Goal: Download file/media

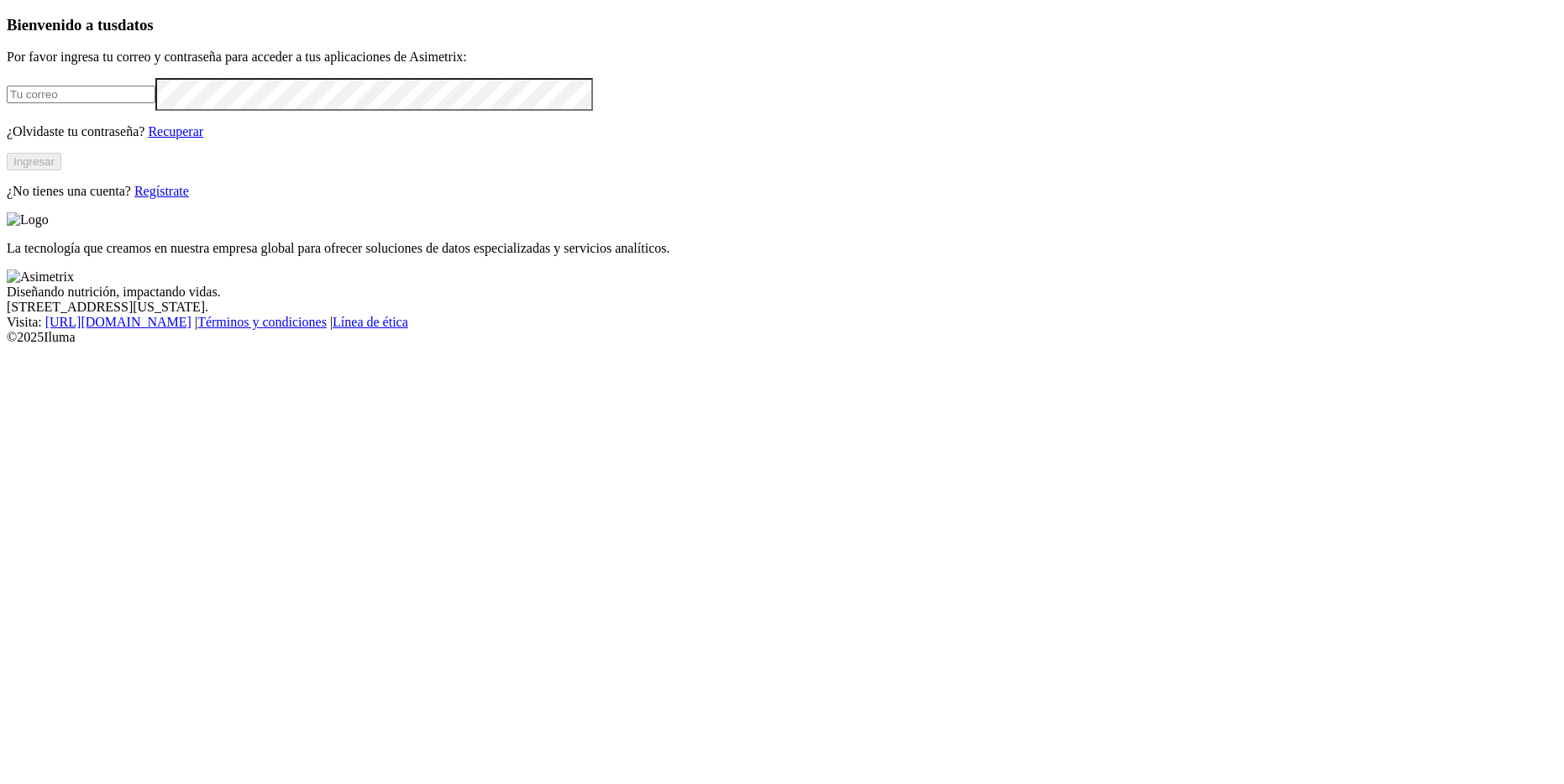
type input "[PERSON_NAME][EMAIL_ADDRESS][PERSON_NAME][DOMAIN_NAME]"
click at [61, 171] on button "Ingresar" at bounding box center [33, 162] width 55 height 18
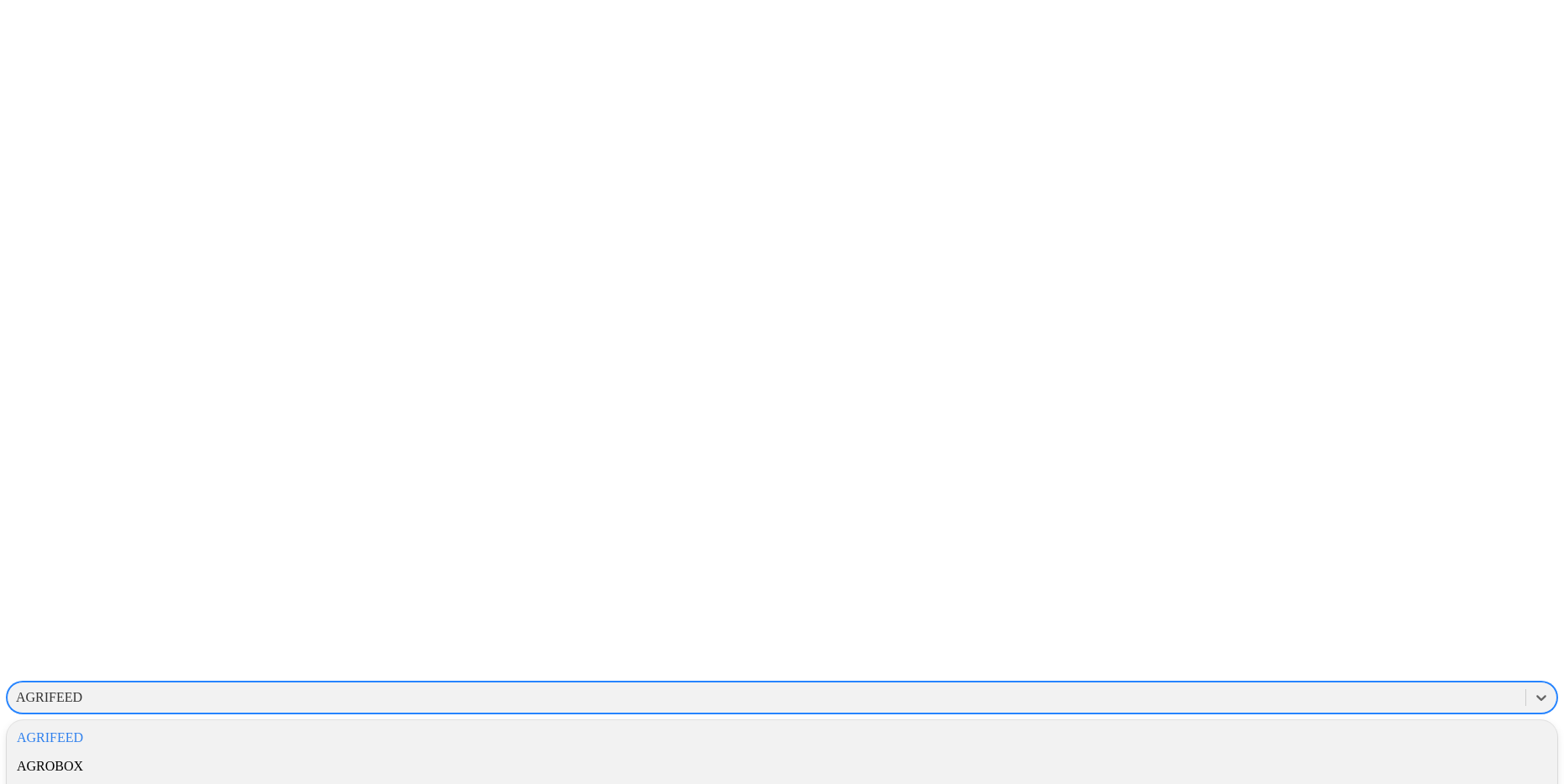
click at [82, 691] on div "AGRIFEED" at bounding box center [49, 698] width 67 height 15
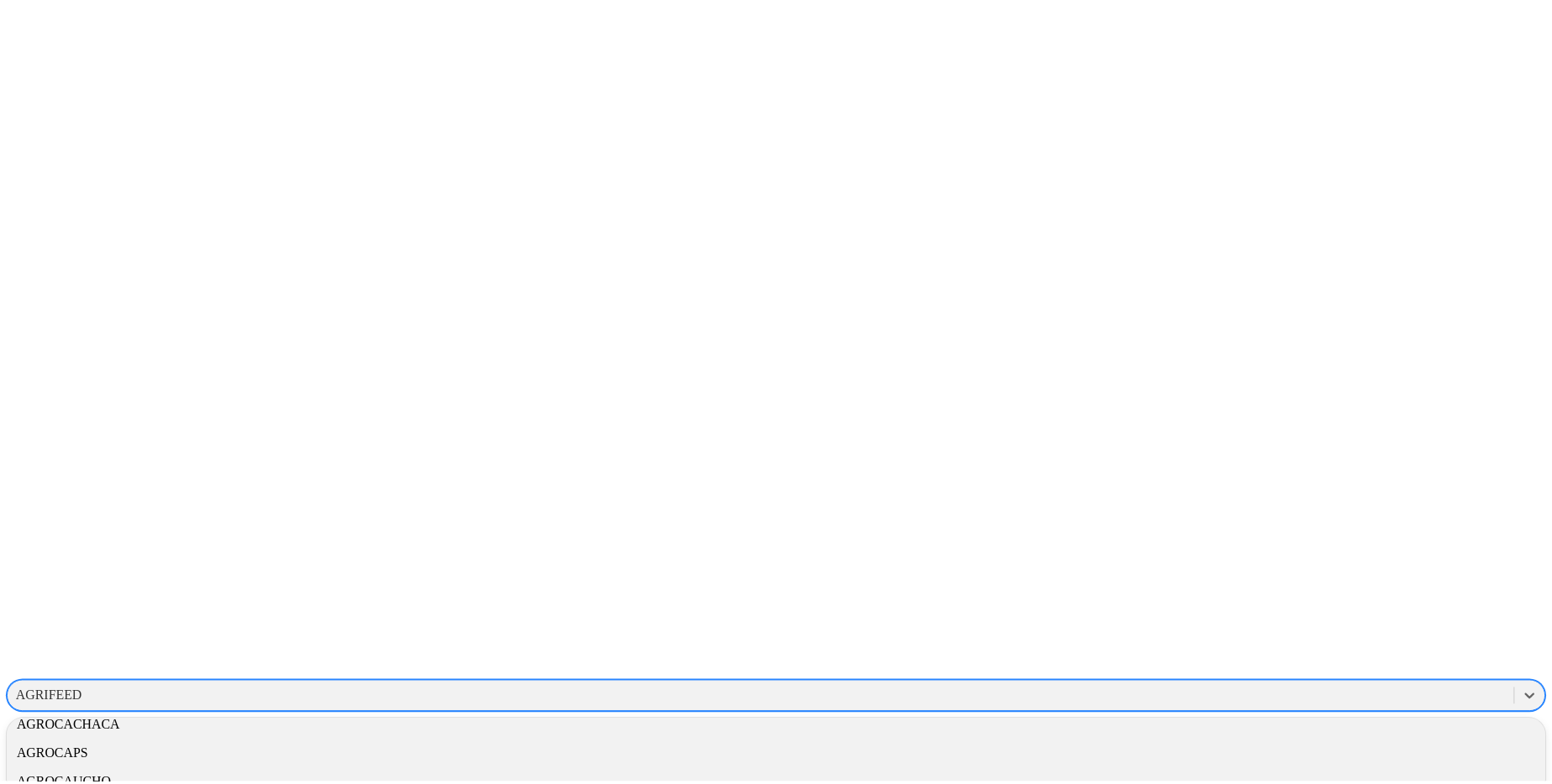
scroll to position [321, 0]
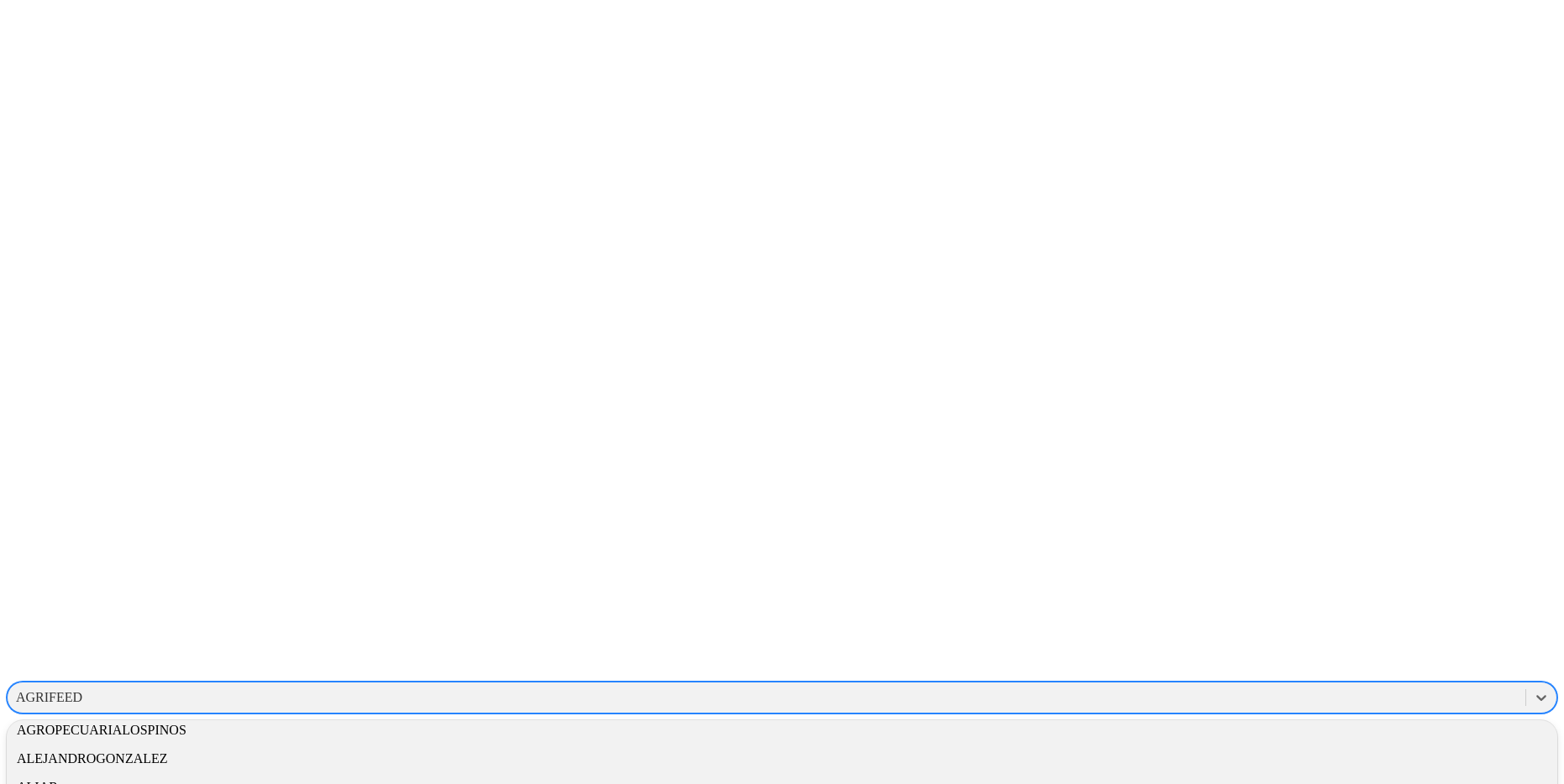
click at [1306, 774] on div "ALIAR" at bounding box center [782, 788] width 1551 height 29
